Goal: Transaction & Acquisition: Purchase product/service

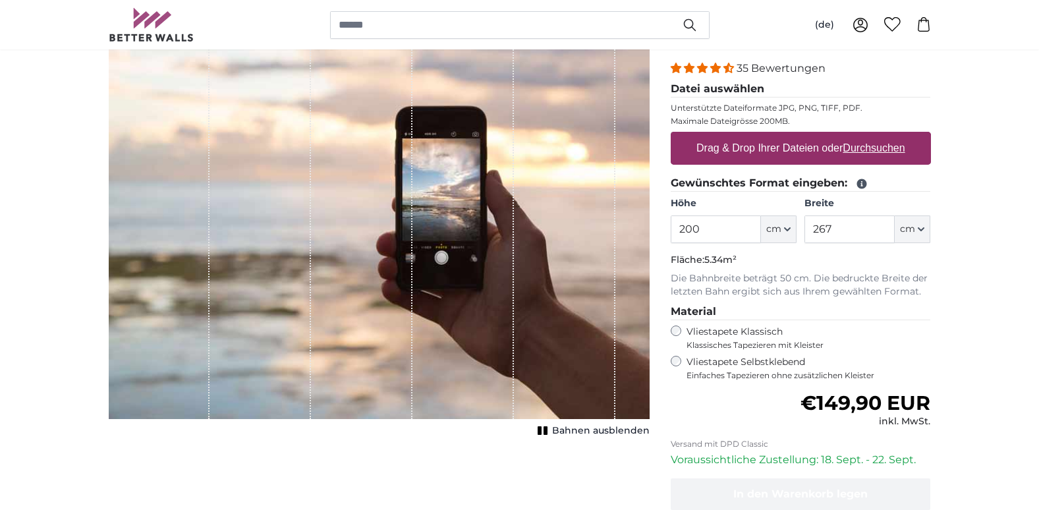
scroll to position [184, 0]
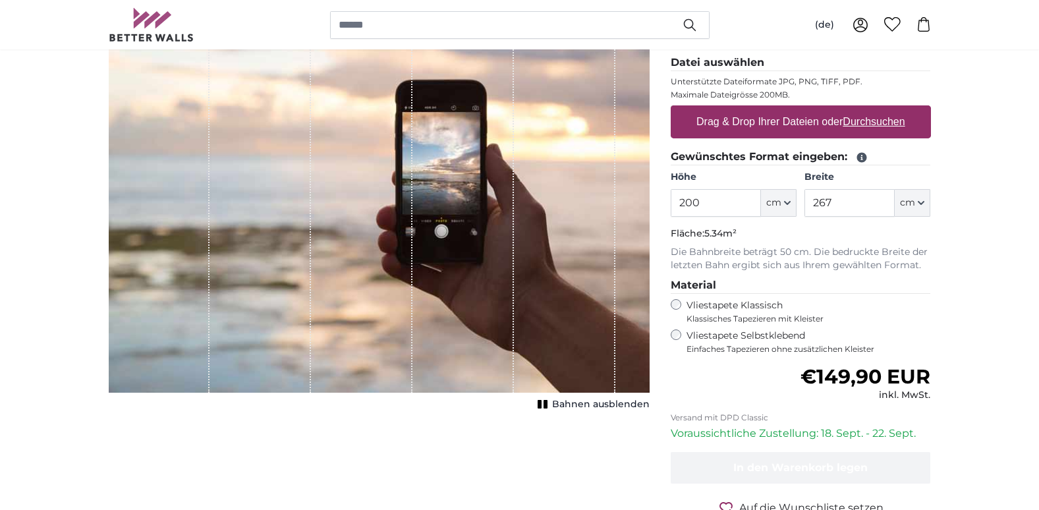
click at [687, 201] on input "200" at bounding box center [716, 203] width 90 height 28
type input "250"
click at [825, 202] on input "267" at bounding box center [849, 203] width 90 height 28
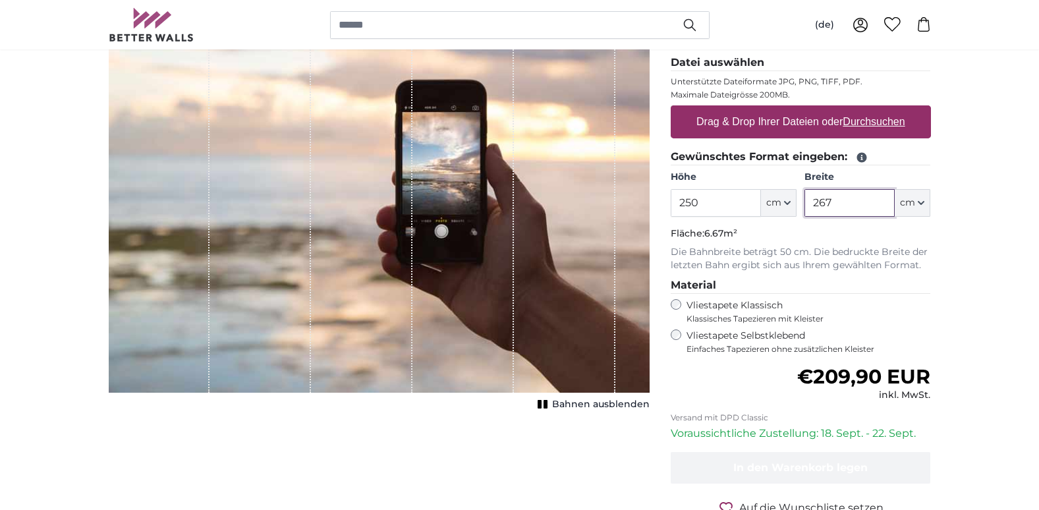
click at [825, 202] on input "267" at bounding box center [849, 203] width 90 height 28
type input "450"
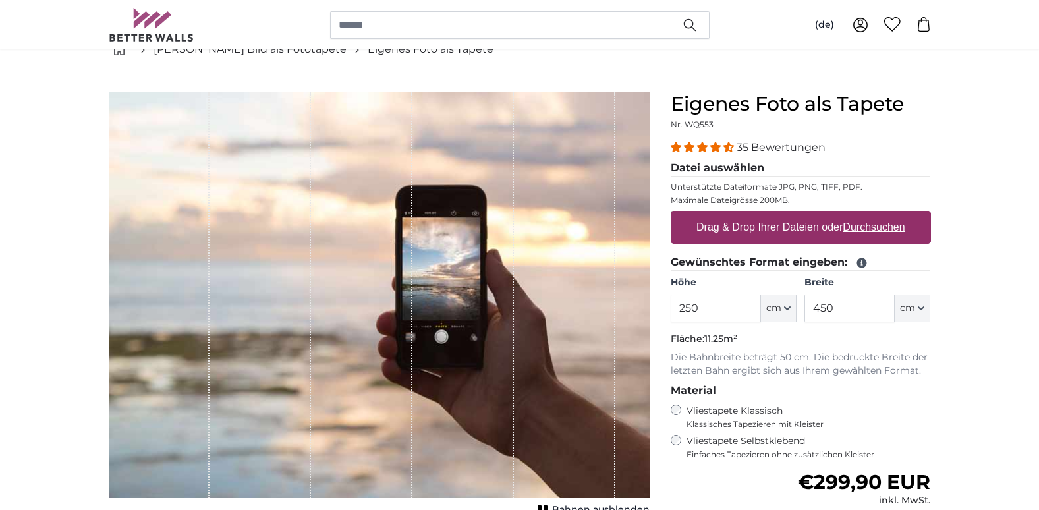
scroll to position [105, 0]
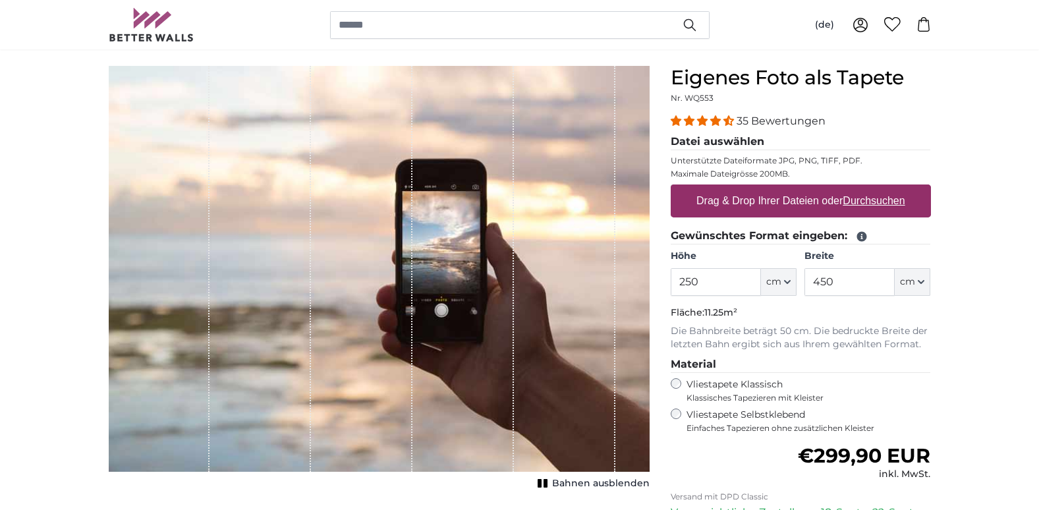
click at [410, 49] on product-detail "Abbrechen Bild zuschneiden Bahnen ausblenden Eigenes Foto als Tapete Nr. WQ553 …" at bounding box center [519, 352] width 843 height 615
click at [412, 51] on product-detail "Abbrechen Bild zuschneiden Bahnen ausblenden Eigenes Foto als Tapete Nr. WQ553 …" at bounding box center [519, 352] width 843 height 615
